Goal: Task Accomplishment & Management: Complete application form

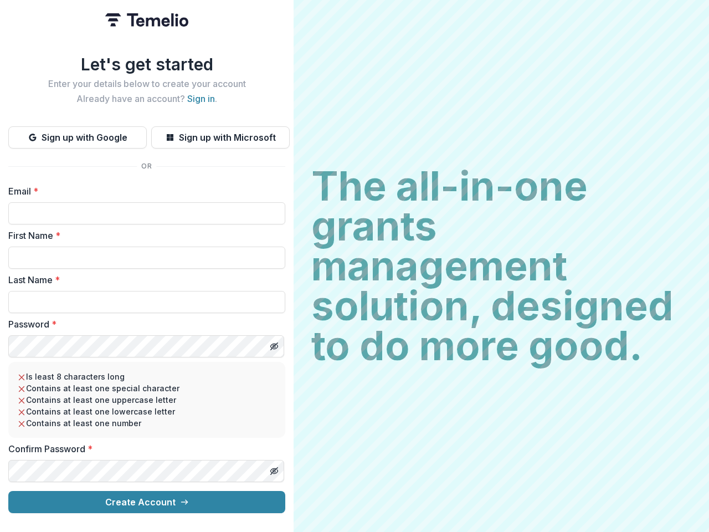
click at [355, 266] on h2 "The all-in-one grants management solution, designed to do more good." at bounding box center [501, 266] width 380 height 200
click at [78, 133] on button "Sign up with Google" at bounding box center [77, 137] width 139 height 22
click at [220, 133] on button "Sign up with Microsoft" at bounding box center [220, 137] width 139 height 22
click at [274, 343] on line "Toggle password visibility" at bounding box center [274, 346] width 7 height 7
click at [274, 468] on line "Toggle password visibility" at bounding box center [274, 471] width 7 height 7
